Goal: Information Seeking & Learning: Learn about a topic

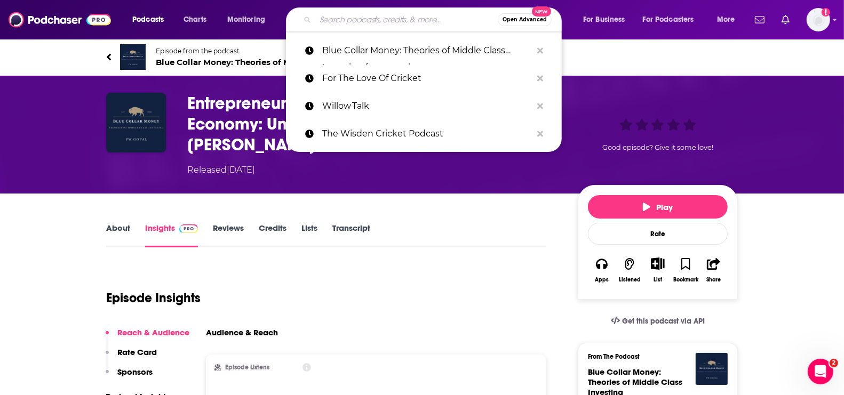
type input "WSJ on Your Money Matters"
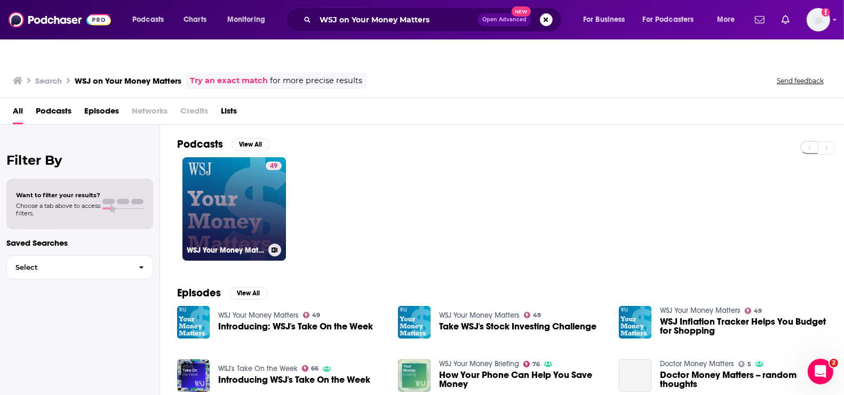
click at [232, 170] on link "49 WSJ Your Money Matters" at bounding box center [234, 209] width 104 height 104
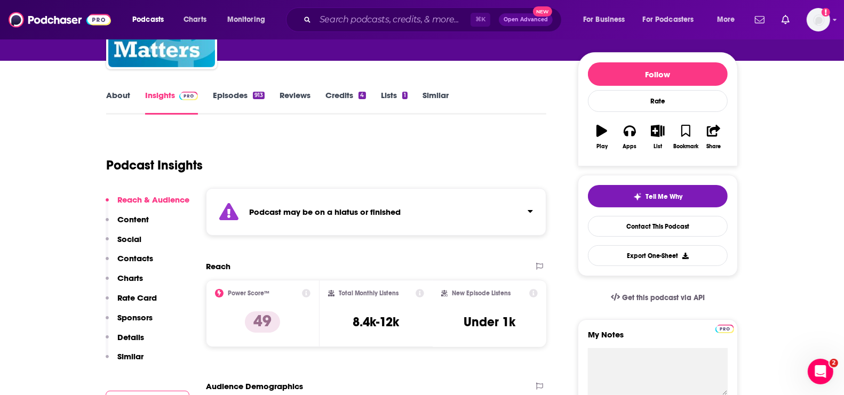
scroll to position [132, 0]
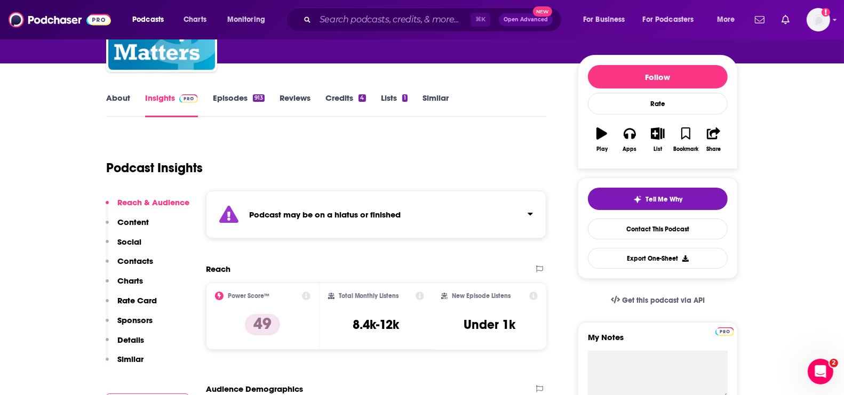
click at [236, 93] on link "Episodes 913" at bounding box center [239, 105] width 52 height 25
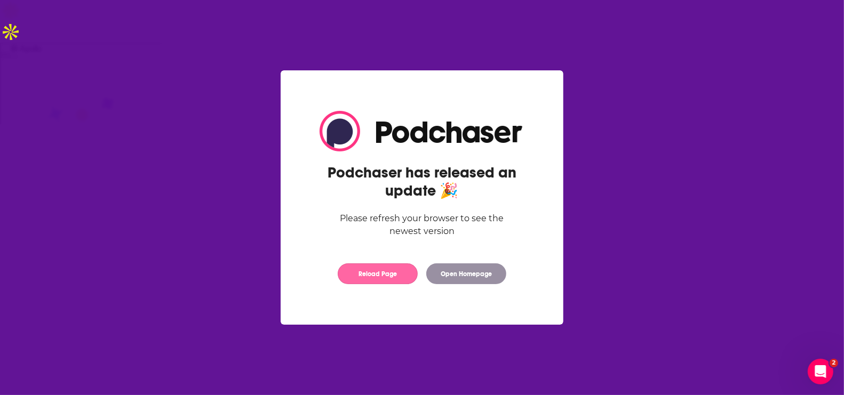
click at [362, 280] on button "Reload Page" at bounding box center [378, 274] width 80 height 21
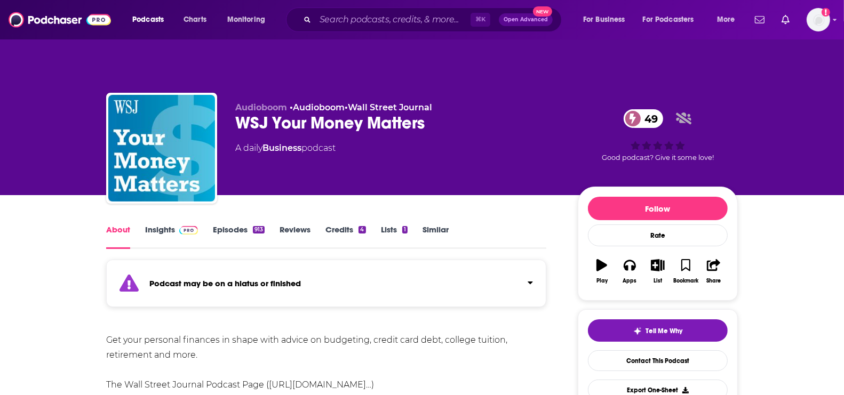
click at [161, 225] on link "Insights" at bounding box center [171, 237] width 53 height 25
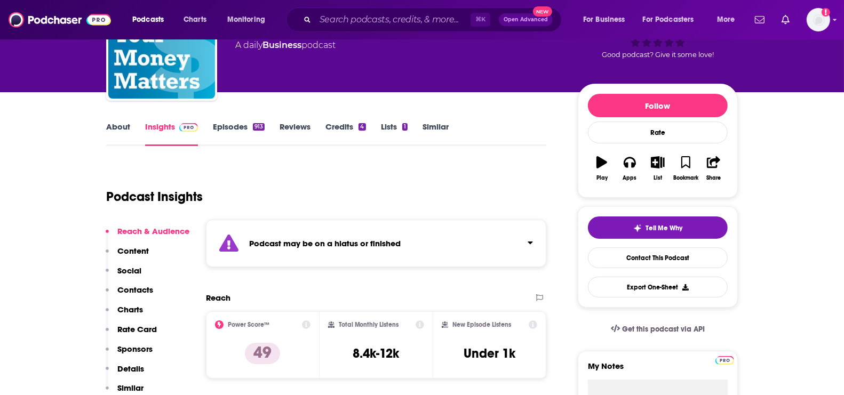
scroll to position [120, 0]
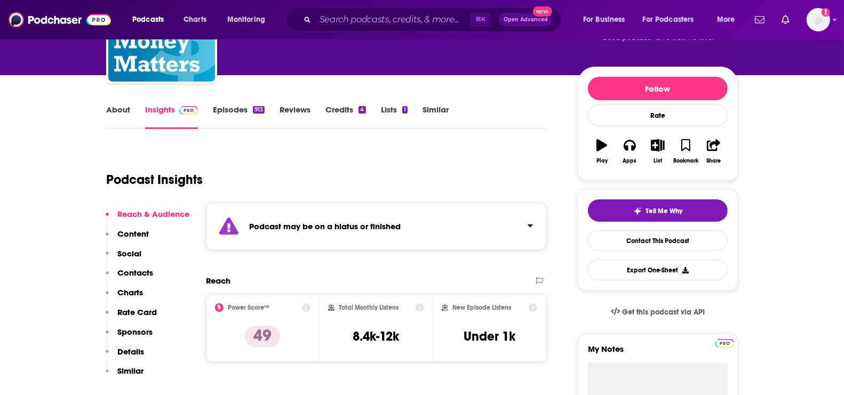
click at [228, 105] on link "Episodes 913" at bounding box center [239, 117] width 52 height 25
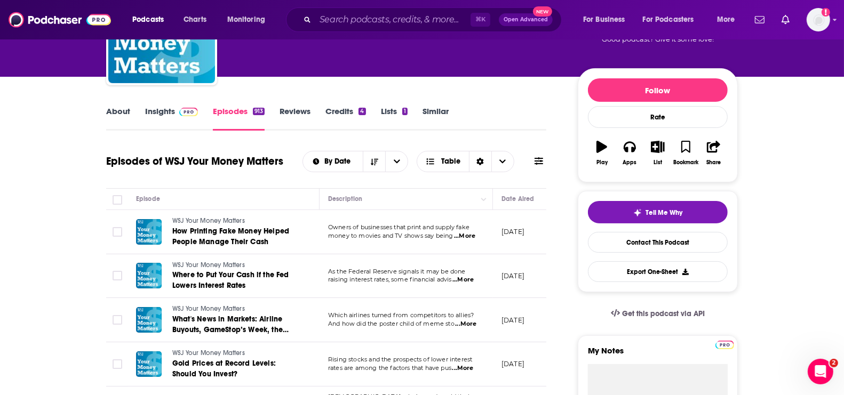
scroll to position [119, 0]
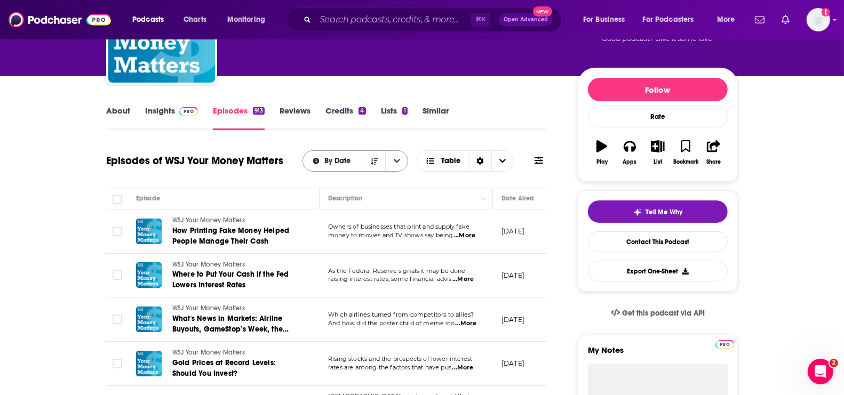
click at [333, 157] on span "By Date" at bounding box center [339, 160] width 30 height 7
click at [376, 158] on icon "Sort Direction" at bounding box center [374, 161] width 7 height 7
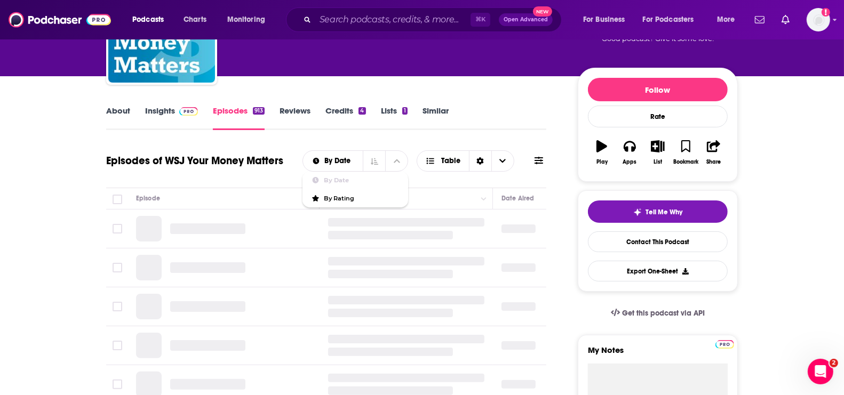
click at [345, 147] on div "Episodes of WSJ Your Money Matters By Date By Date By Rating Table" at bounding box center [326, 161] width 440 height 28
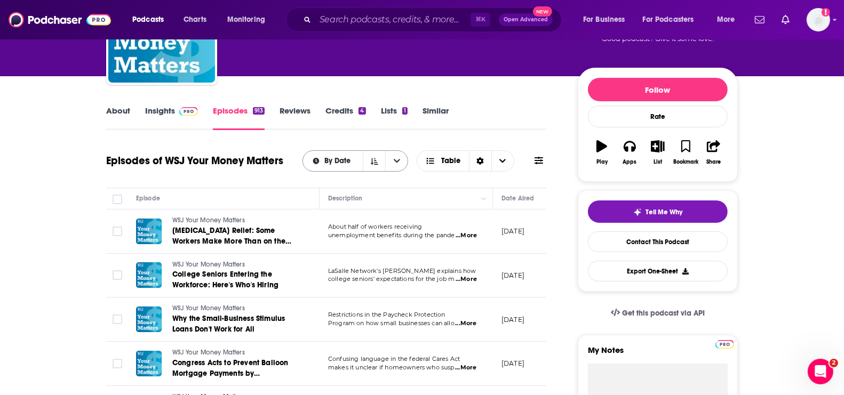
click at [337, 150] on div "By Date" at bounding box center [356, 160] width 106 height 21
click at [378, 158] on icon "Sort Direction" at bounding box center [374, 161] width 7 height 7
